Goal: Information Seeking & Learning: Learn about a topic

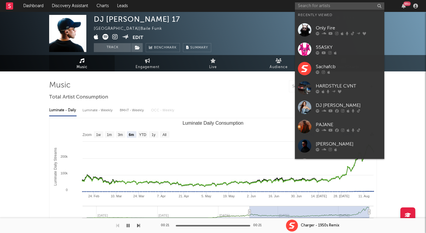
select select "6m"
click at [325, 7] on input "text" at bounding box center [339, 5] width 89 height 7
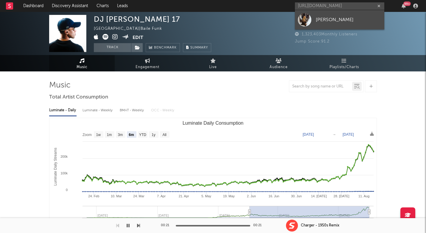
type input "[URL][DOMAIN_NAME]"
click at [318, 17] on div "[PERSON_NAME]" at bounding box center [349, 19] width 66 height 7
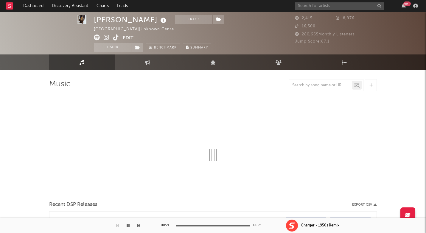
select select "1w"
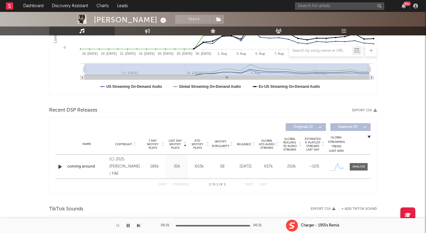
scroll to position [156, 0]
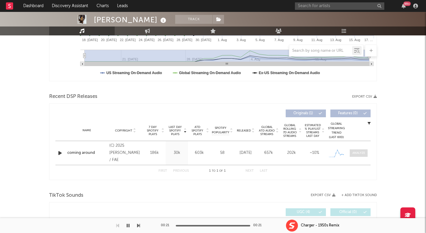
click at [362, 151] on div at bounding box center [359, 153] width 13 height 4
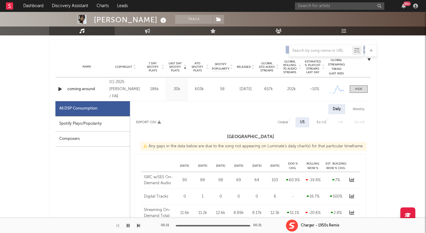
select select "1w"
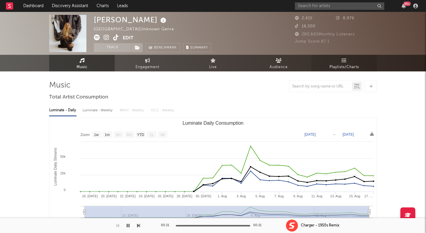
scroll to position [0, 0]
click at [348, 59] on link "Playlists/Charts" at bounding box center [344, 63] width 66 height 17
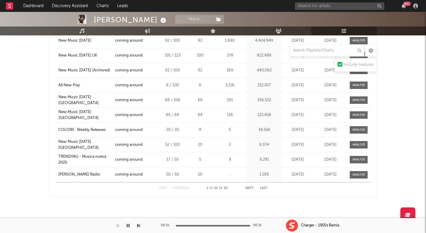
scroll to position [346, 0]
click at [81, 26] on div at bounding box center [213, 6] width 426 height 60
click at [81, 28] on link "Music" at bounding box center [82, 31] width 66 height 9
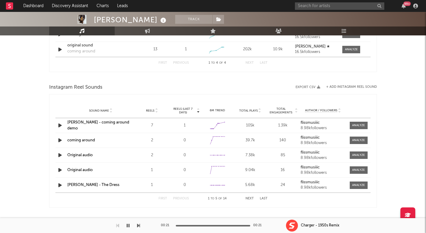
select select "1w"
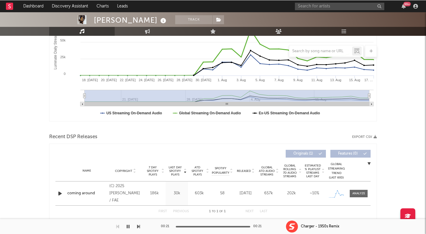
scroll to position [117, 0]
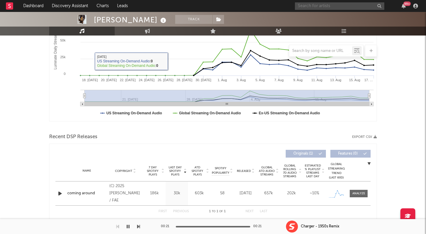
click at [355, 5] on input "text" at bounding box center [339, 5] width 89 height 7
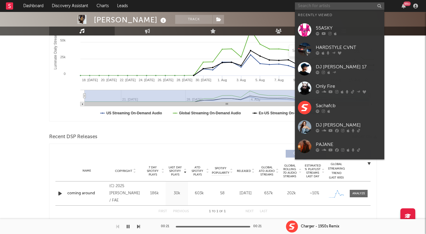
paste input "[PERSON_NAME]"
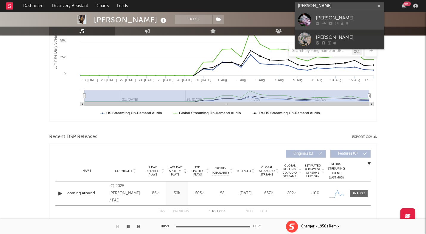
type input "[PERSON_NAME]"
click at [315, 18] on link "[PERSON_NAME]" at bounding box center [339, 19] width 89 height 19
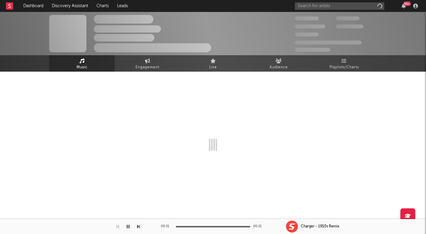
click at [351, 20] on span "100,000" at bounding box center [348, 18] width 24 height 4
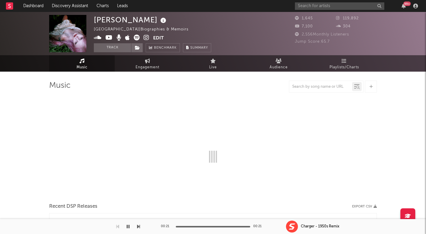
select select "6m"
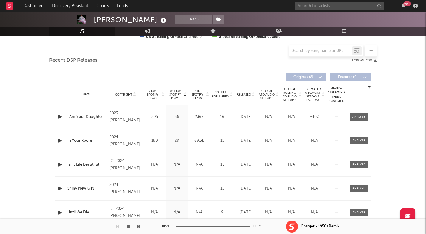
scroll to position [193, 0]
click at [173, 92] on span "Last Day Spotify Plays" at bounding box center [175, 94] width 16 height 11
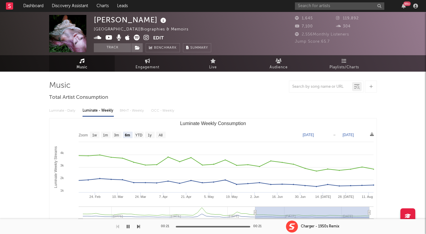
scroll to position [0, 0]
click at [330, 8] on input "text" at bounding box center [339, 5] width 89 height 7
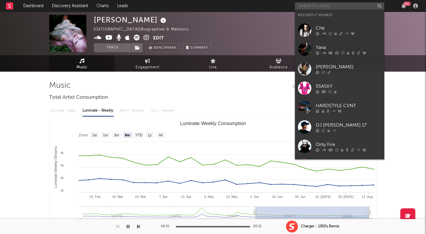
paste input "Quail"
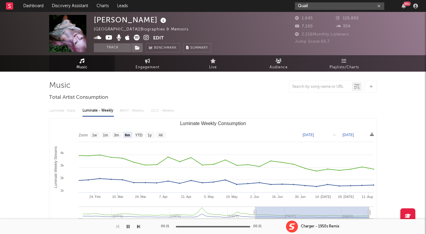
paste input "[URL][DOMAIN_NAME]"
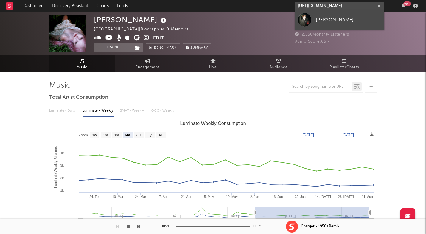
type input "[URL][DOMAIN_NAME]"
click at [320, 18] on div "[PERSON_NAME]" at bounding box center [349, 19] width 66 height 7
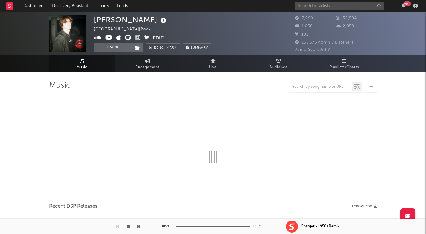
select select "6m"
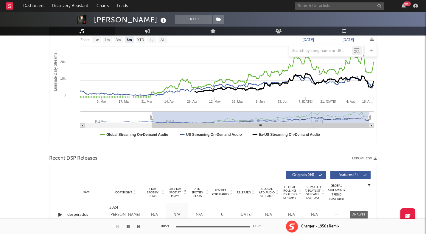
scroll to position [204, 0]
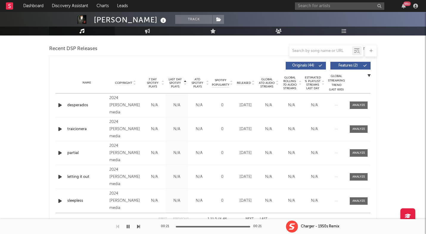
click at [178, 86] on span "Last Day Spotify Plays" at bounding box center [175, 82] width 16 height 11
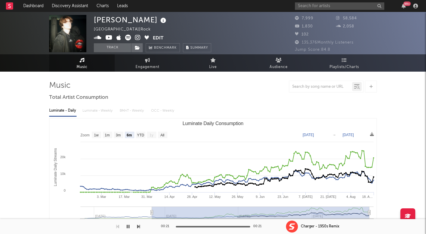
scroll to position [0, 0]
click at [155, 65] on span "Engagement" at bounding box center [148, 67] width 24 height 7
select select "1w"
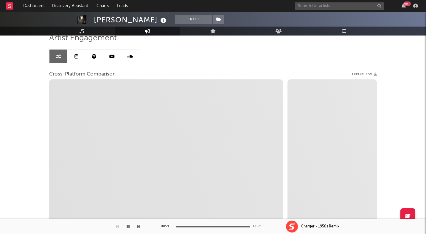
scroll to position [48, 0]
select select "1m"
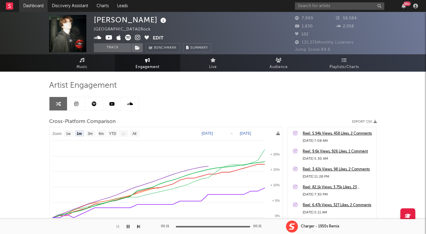
scroll to position [0, 0]
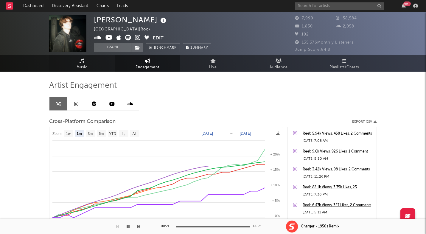
click at [80, 61] on icon at bounding box center [82, 60] width 5 height 5
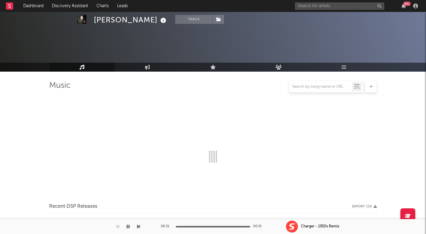
select select "6m"
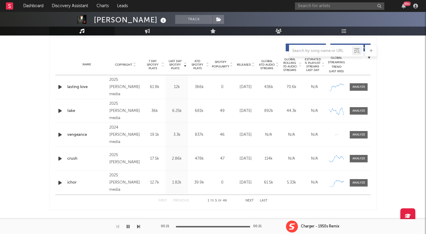
scroll to position [166, 0]
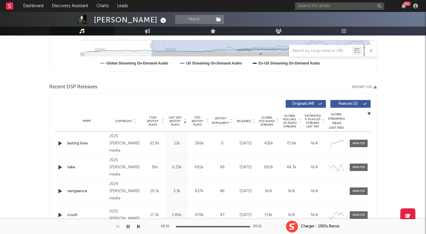
click at [101, 21] on div "[PERSON_NAME]" at bounding box center [131, 20] width 74 height 10
copy div "[PERSON_NAME]"
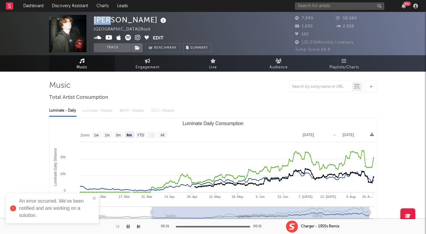
scroll to position [0, 0]
click at [138, 35] on icon at bounding box center [138, 38] width 6 height 6
click at [323, 4] on input "text" at bounding box center [339, 5] width 89 height 7
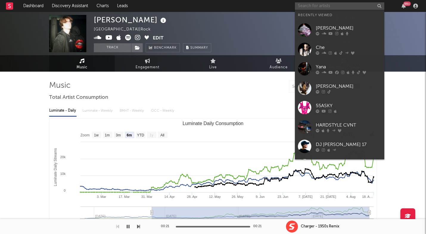
paste input "foreverinawe"
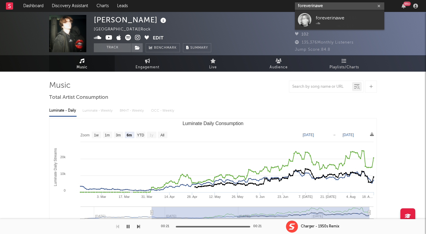
type input "foreverinawe"
click at [323, 16] on div "foreverinawe" at bounding box center [349, 17] width 66 height 7
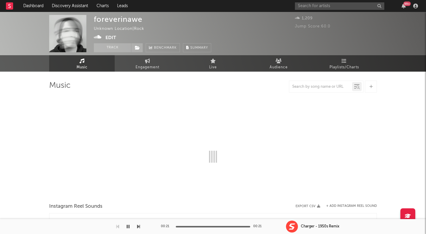
select select "1w"
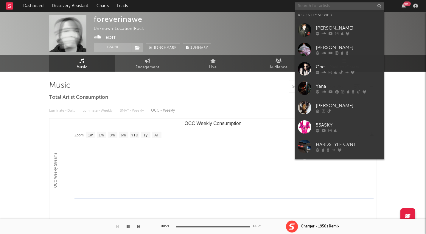
click at [301, 2] on input "text" at bounding box center [339, 5] width 89 height 7
paste input "[URL][DOMAIN_NAME]"
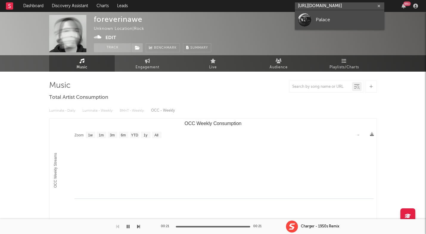
type input "[URL][DOMAIN_NAME]"
click at [311, 27] on link "Palace" at bounding box center [339, 19] width 89 height 19
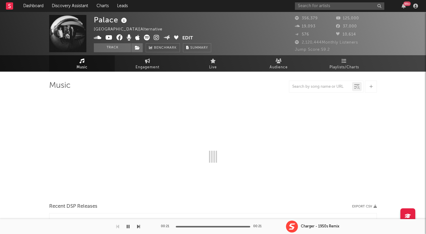
select select "6m"
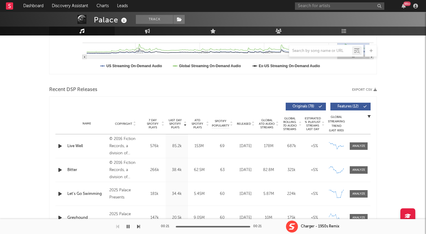
scroll to position [165, 0]
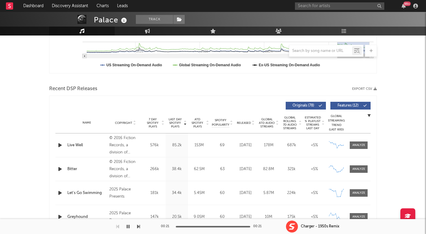
click at [177, 121] on span "Last Day Spotify Plays" at bounding box center [175, 122] width 16 height 11
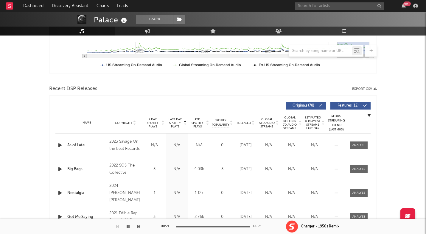
click at [177, 121] on span "Last Day Spotify Plays" at bounding box center [175, 122] width 16 height 11
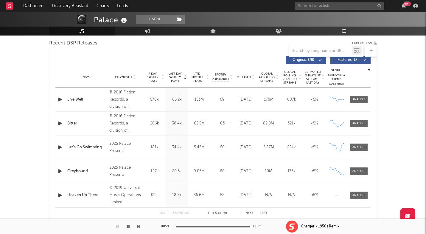
scroll to position [204, 0]
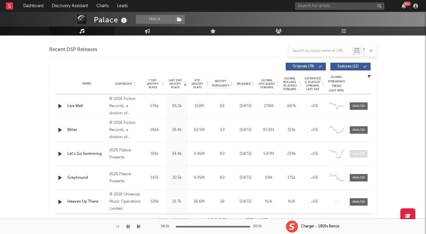
click at [358, 156] on div at bounding box center [359, 153] width 13 height 4
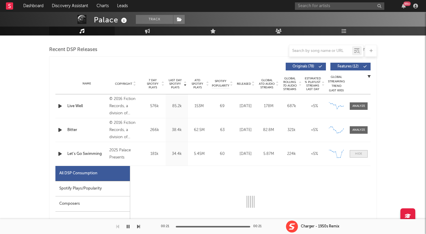
scroll to position [273, 0]
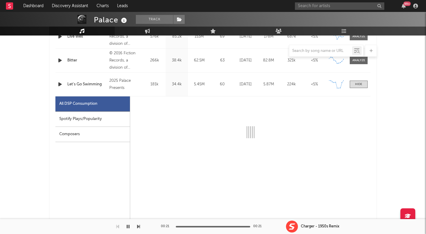
select select "6m"
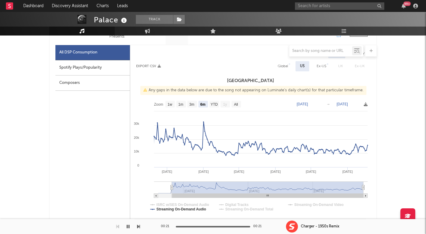
scroll to position [327, 0]
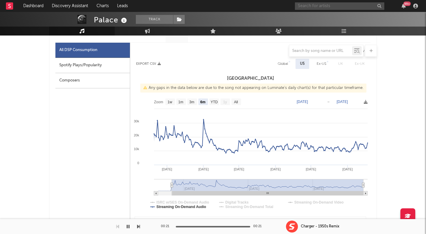
click at [312, 7] on input "text" at bounding box center [339, 5] width 89 height 7
paste input "Eyes Without A Face Sinnerella"
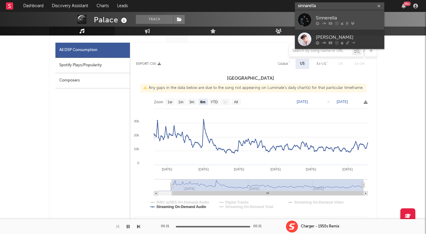
type input "sinnarella"
click at [337, 17] on div "Sinnerella" at bounding box center [349, 17] width 66 height 7
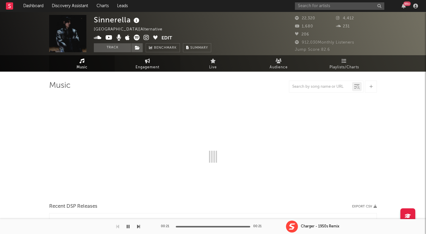
select select "6m"
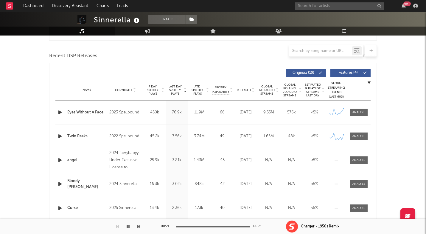
scroll to position [247, 0]
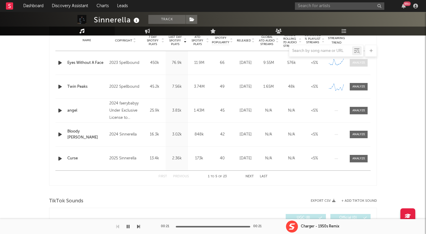
click at [354, 61] on div at bounding box center [359, 63] width 13 height 4
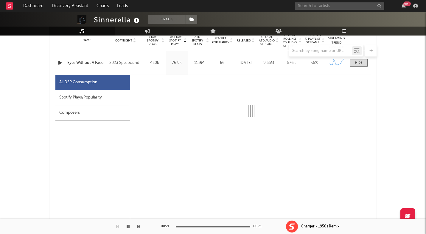
scroll to position [247, 0]
select select "6m"
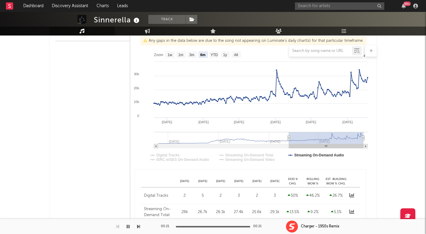
scroll to position [289, 0]
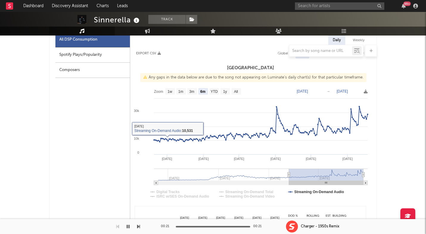
click at [73, 55] on div at bounding box center [213, 51] width 328 height 12
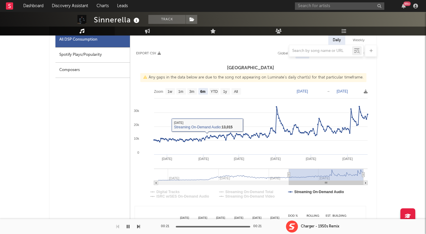
click at [125, 55] on div at bounding box center [213, 51] width 328 height 12
click at [106, 55] on div at bounding box center [213, 51] width 328 height 12
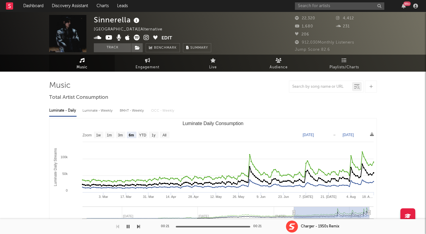
scroll to position [0, 0]
click at [146, 36] on icon at bounding box center [147, 38] width 6 height 6
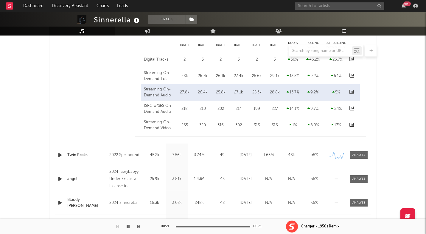
scroll to position [463, 0]
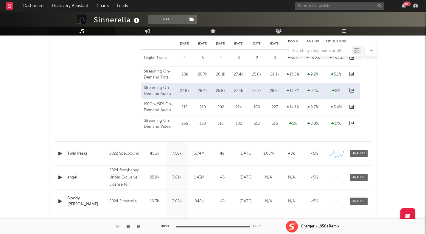
click at [58, 154] on icon "button" at bounding box center [60, 153] width 6 height 7
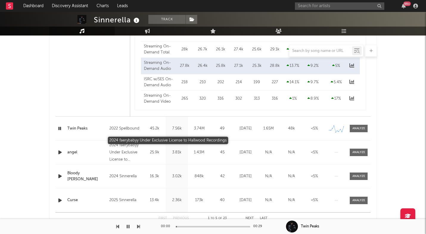
scroll to position [492, 0]
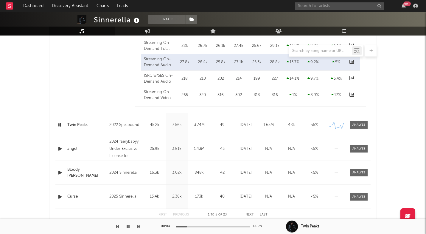
click at [314, 2] on div "99 +" at bounding box center [357, 6] width 125 height 12
click at [312, 6] on input "text" at bounding box center [339, 5] width 89 height 7
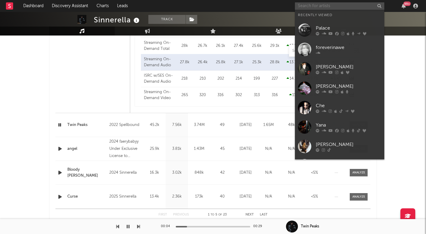
paste input "walk-in service"
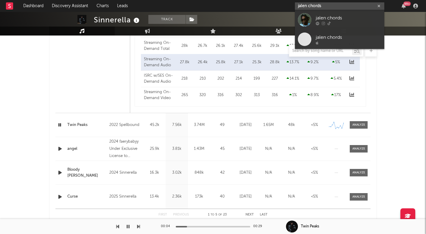
type input "jalen chords"
click at [336, 18] on div "jalen chords" at bounding box center [349, 17] width 66 height 7
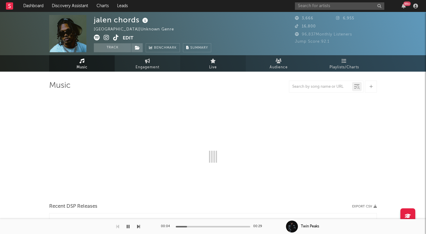
select select "1w"
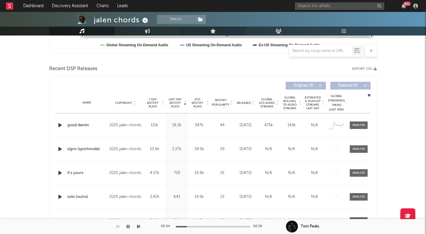
scroll to position [187, 0]
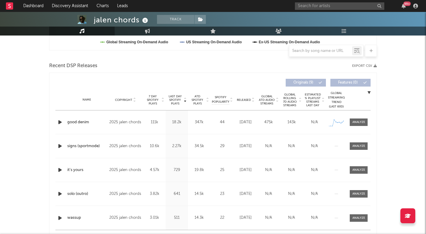
click at [59, 123] on icon "button" at bounding box center [60, 121] width 6 height 7
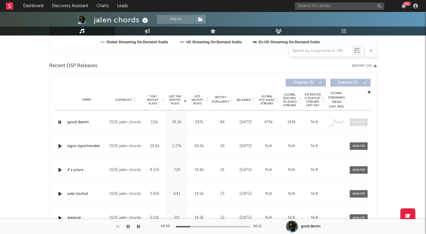
click at [360, 121] on div at bounding box center [359, 122] width 13 height 4
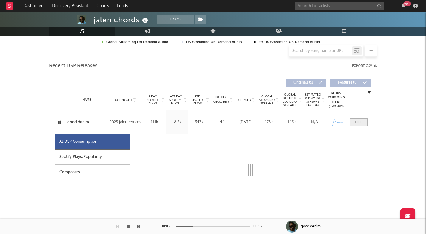
select select "1w"
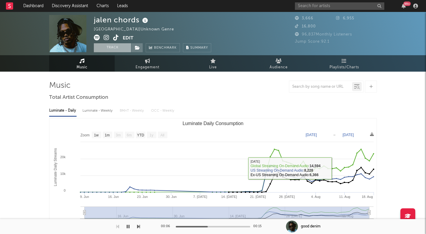
scroll to position [0, 0]
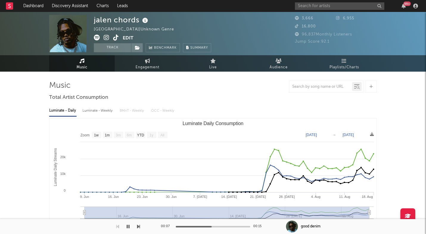
click at [106, 37] on icon at bounding box center [107, 38] width 6 height 6
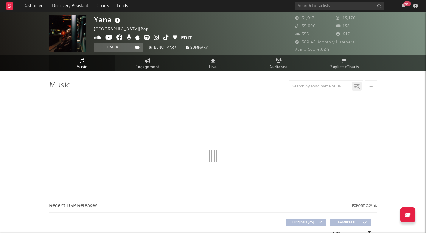
select select "6m"
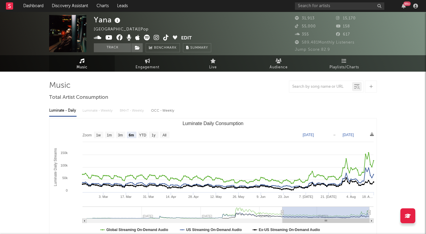
click at [103, 22] on div "Yana" at bounding box center [108, 20] width 28 height 10
copy div "Yana"
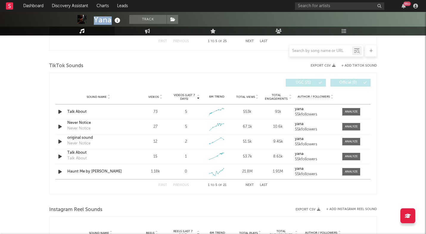
scroll to position [225, 0]
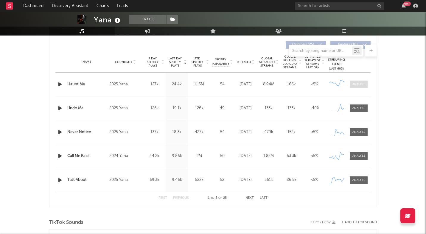
click at [354, 85] on div at bounding box center [359, 84] width 13 height 4
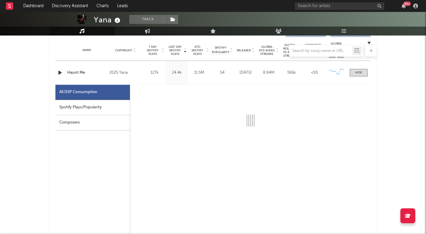
select select "6m"
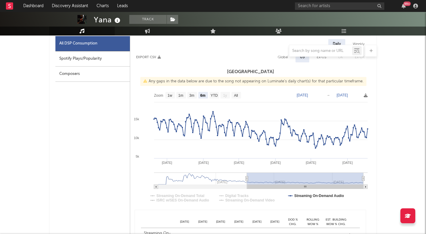
scroll to position [290, 0]
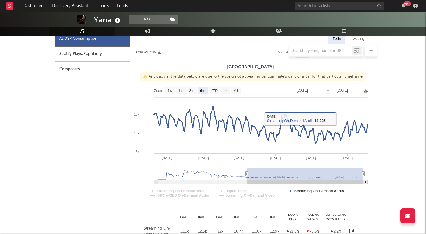
click at [120, 45] on div at bounding box center [213, 51] width 328 height 12
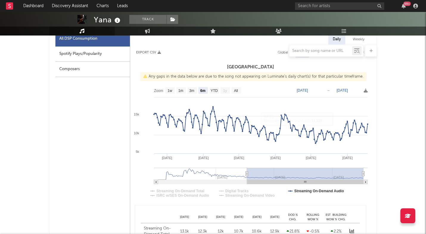
click at [122, 52] on div at bounding box center [213, 51] width 328 height 12
click at [114, 57] on div "Spotify Plays/Popularity" at bounding box center [92, 53] width 75 height 15
select select "6m"
select select "1w"
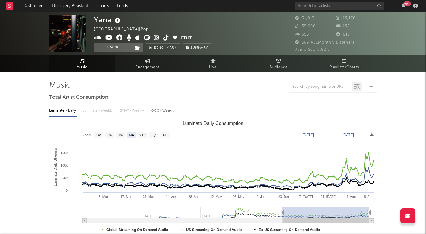
scroll to position [0, 0]
click at [158, 37] on icon at bounding box center [157, 38] width 6 height 6
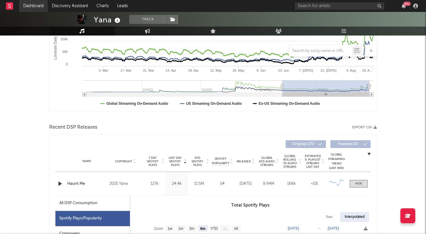
scroll to position [74, 0]
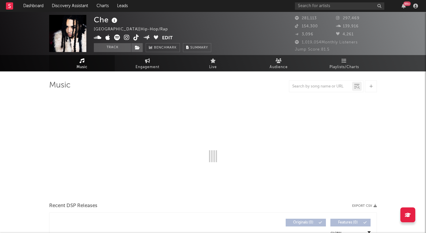
select select "6m"
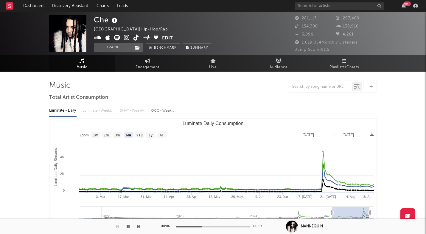
scroll to position [147, 0]
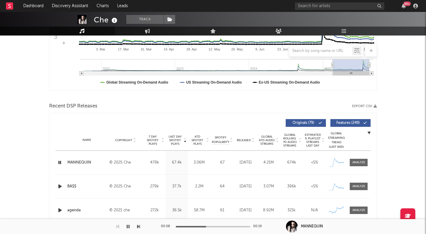
click at [59, 182] on div "Name BA$$ Copyright © 2025 Che Label che Album Names REST IN BASS Composer Name…" at bounding box center [212, 186] width 315 height 24
click at [59, 188] on icon "button" at bounding box center [60, 185] width 6 height 7
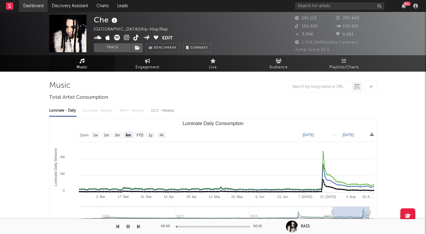
scroll to position [0, 0]
